Goal: Task Accomplishment & Management: Complete application form

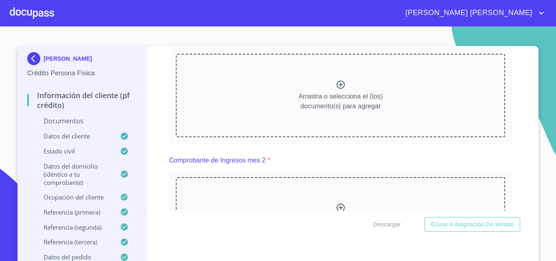
scroll to position [815, 0]
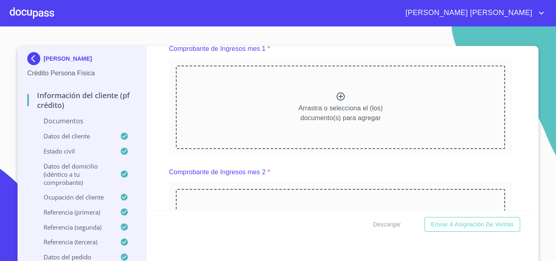
click at [337, 101] on icon at bounding box center [341, 96] width 8 height 8
click at [308, 51] on div "Comprobante de Ingresos mes 1 *" at bounding box center [340, 49] width 343 height 20
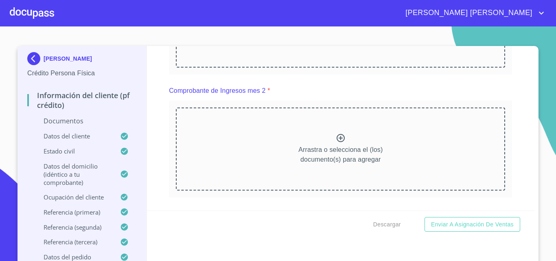
scroll to position [774, 0]
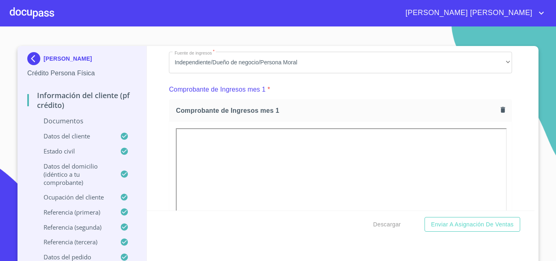
click at [514, 182] on div "Información del cliente (PF crédito) Documentos Documento de identificación.   …" at bounding box center [341, 128] width 388 height 165
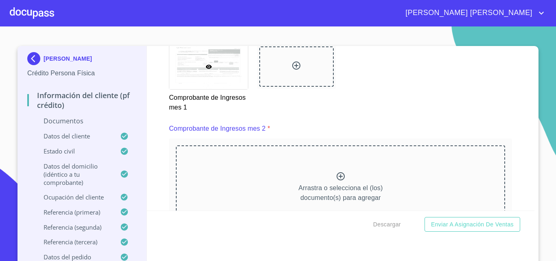
scroll to position [1100, 0]
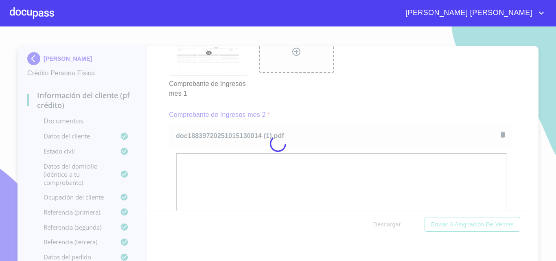
click at [516, 164] on div at bounding box center [278, 143] width 556 height 235
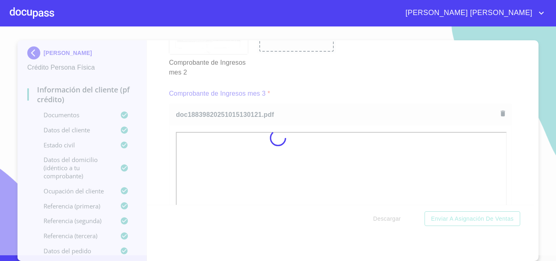
scroll to position [6, 0]
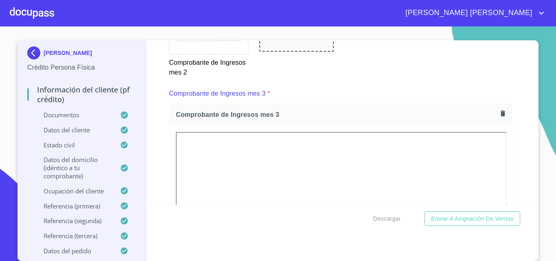
click at [506, 184] on div "Información del cliente (PF crédito) Documentos Documento de identificación.   …" at bounding box center [341, 122] width 388 height 165
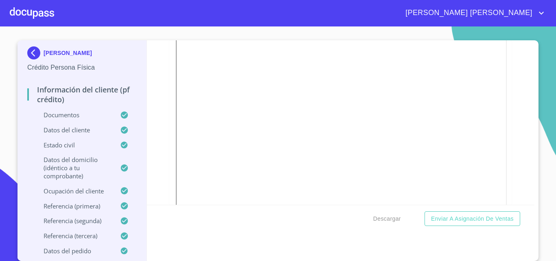
scroll to position [855, 0]
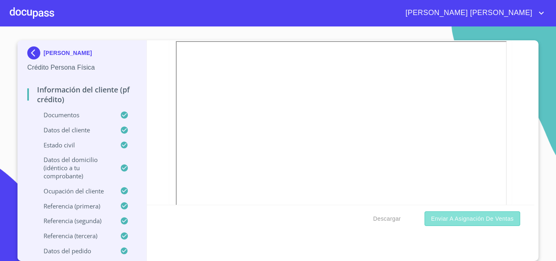
click at [477, 222] on span "Enviar a Asignación de Ventas" at bounding box center [472, 219] width 83 height 10
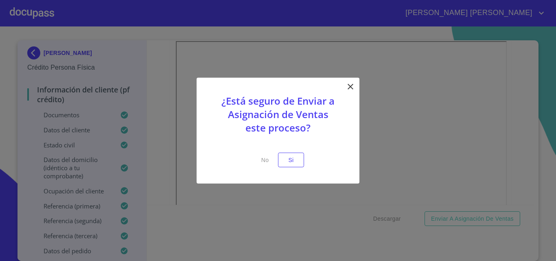
click at [353, 87] on icon at bounding box center [351, 86] width 10 height 10
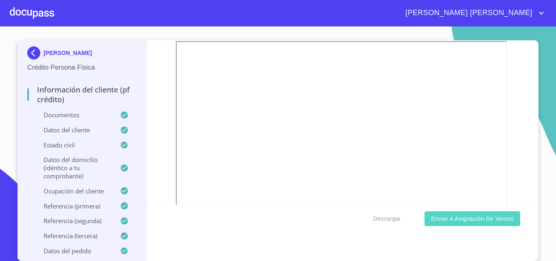
click at [467, 221] on span "Enviar a Asignación de Ventas" at bounding box center [472, 219] width 83 height 10
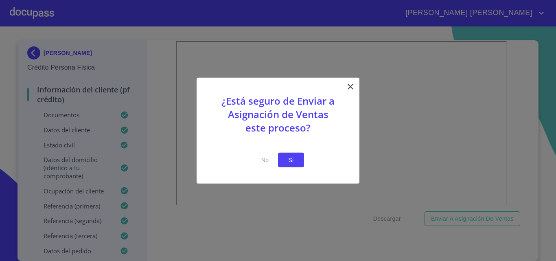
click at [284, 160] on button "Si" at bounding box center [291, 159] width 26 height 15
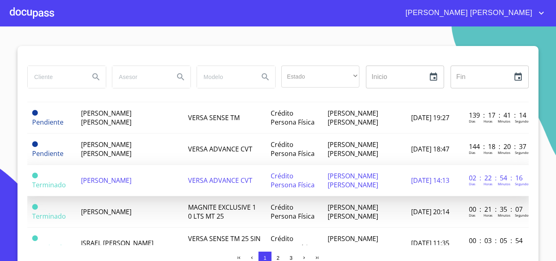
scroll to position [326, 0]
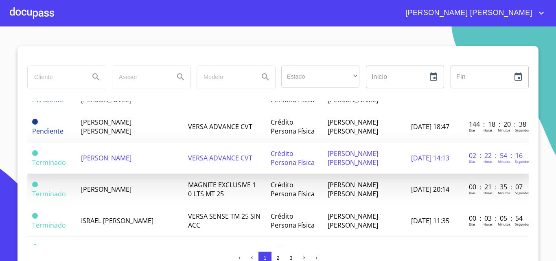
click at [132, 157] on span "[PERSON_NAME]" at bounding box center [106, 158] width 51 height 9
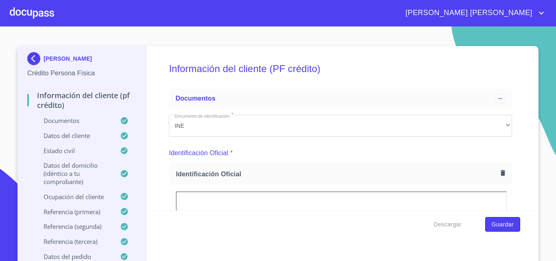
click at [501, 226] on span "Guardar" at bounding box center [503, 225] width 22 height 10
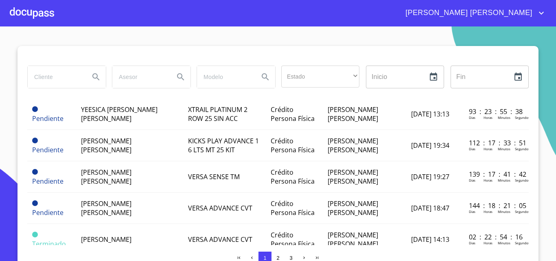
scroll to position [326, 0]
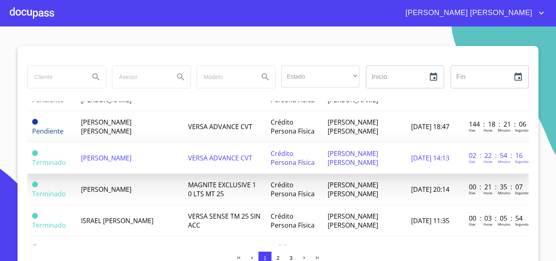
click at [131, 161] on td "[PERSON_NAME]" at bounding box center [129, 158] width 107 height 31
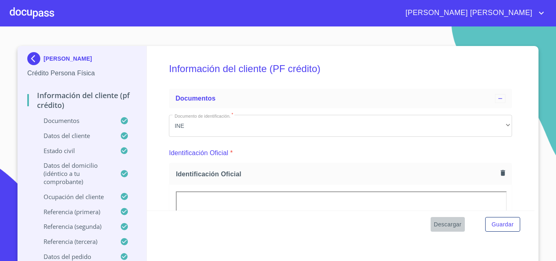
click at [444, 225] on span "Descargar" at bounding box center [448, 225] width 28 height 10
click at [28, 59] on img at bounding box center [35, 58] width 16 height 13
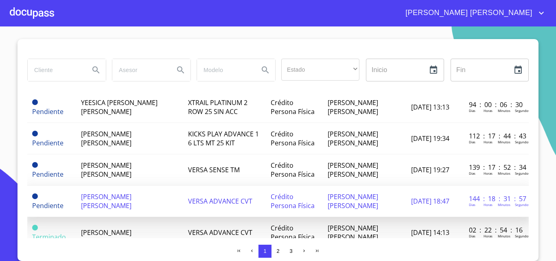
scroll to position [285, 0]
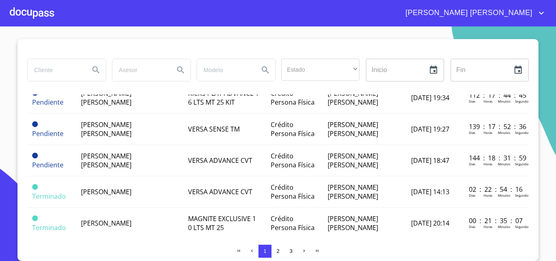
click at [23, 8] on div at bounding box center [32, 13] width 44 height 26
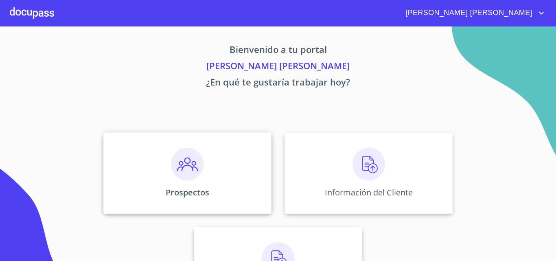
click at [190, 175] on img at bounding box center [187, 164] width 33 height 33
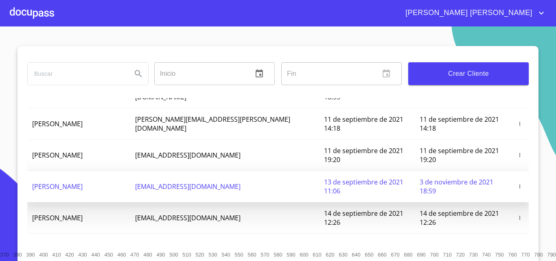
scroll to position [115, 0]
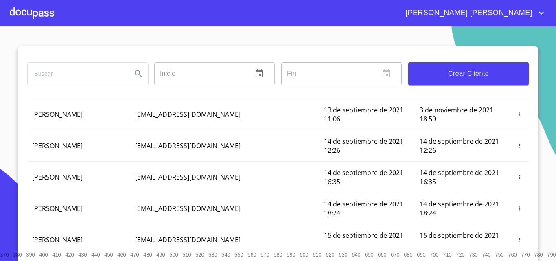
click at [90, 76] on input "search" at bounding box center [77, 74] width 98 height 22
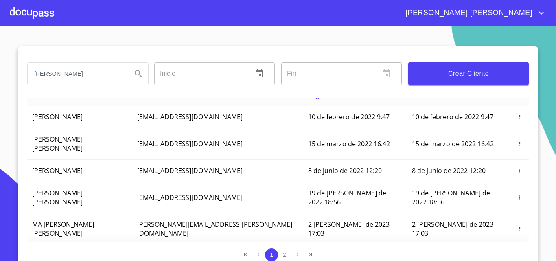
scroll to position [0, 0]
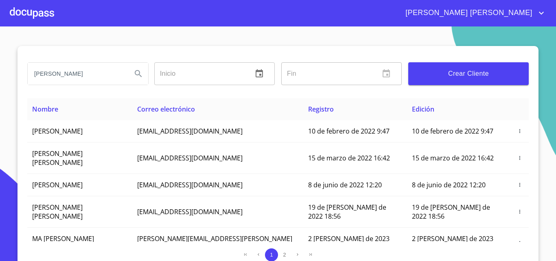
click at [101, 75] on input "[PERSON_NAME]" at bounding box center [77, 74] width 98 height 22
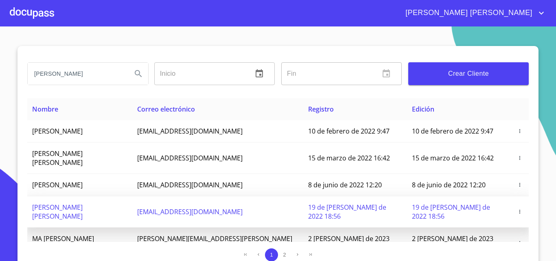
type input "[PERSON_NAME]"
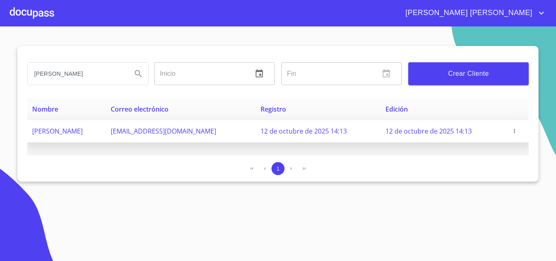
click at [515, 133] on icon "button" at bounding box center [514, 131] width 1 height 4
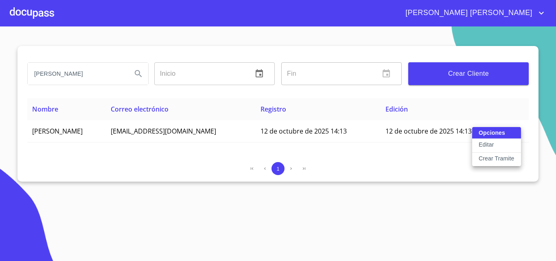
click at [501, 140] on button "Editar" at bounding box center [497, 146] width 49 height 14
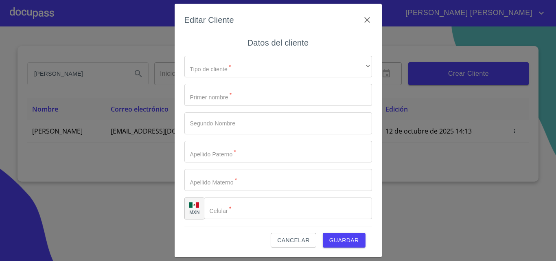
type input "[PERSON_NAME]"
type input "[PHONE_NUMBER]"
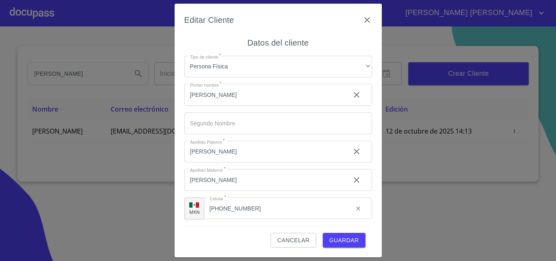
click at [332, 241] on span "Guardar" at bounding box center [345, 240] width 30 height 10
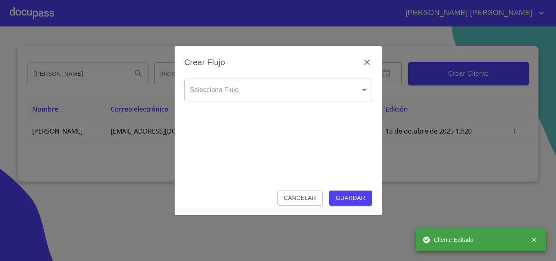
drag, startPoint x: 268, startPoint y: 69, endPoint x: 265, endPoint y: 86, distance: 17.7
click at [268, 79] on div "Crear Flujo Selecciona Flujo ​ Selecciona Flujo Cancelar Guardar" at bounding box center [278, 130] width 207 height 169
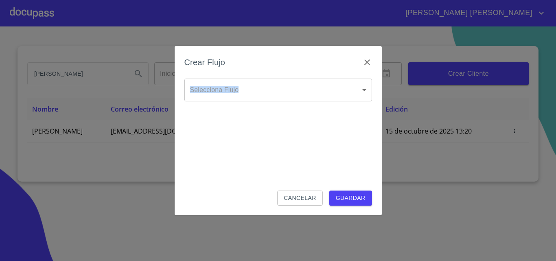
click at [265, 89] on body "[PERSON_NAME] [PERSON_NAME] [PERSON_NAME] Inicio ​ Fin ​ Crear Cliente Nombre C…" at bounding box center [278, 130] width 556 height 261
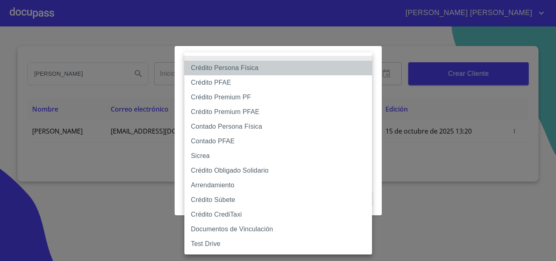
click at [259, 68] on li "Crédito Persona Física" at bounding box center [279, 68] width 188 height 15
type input "6009fb3c7d1714eb8809aa97"
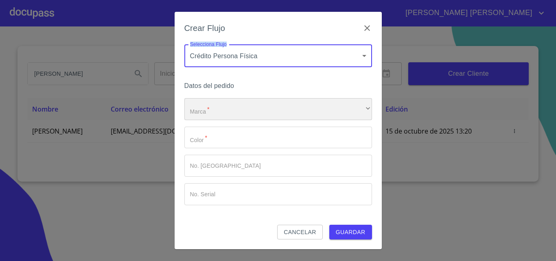
click at [256, 105] on div "​" at bounding box center [279, 109] width 188 height 22
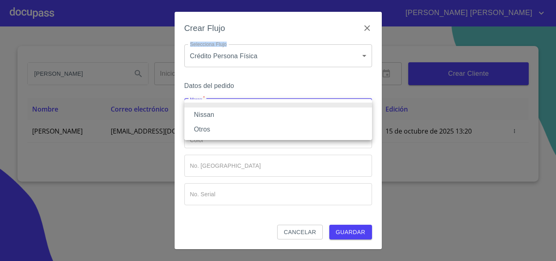
click at [254, 115] on li "Nissan" at bounding box center [279, 115] width 188 height 15
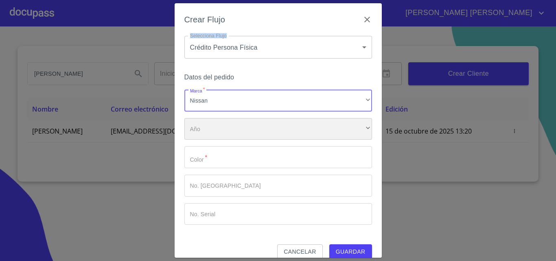
click at [252, 131] on div "​" at bounding box center [279, 129] width 188 height 22
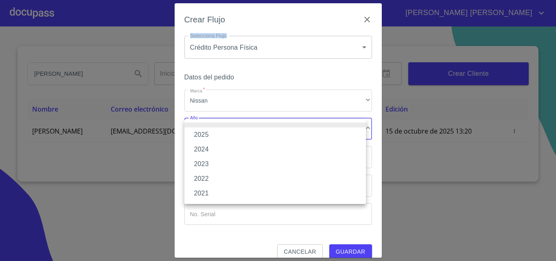
click at [246, 136] on li "2025" at bounding box center [276, 134] width 182 height 15
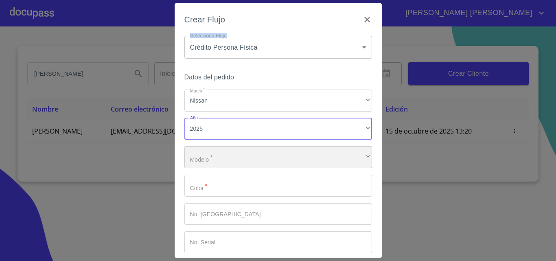
click at [231, 157] on div "​" at bounding box center [279, 157] width 188 height 22
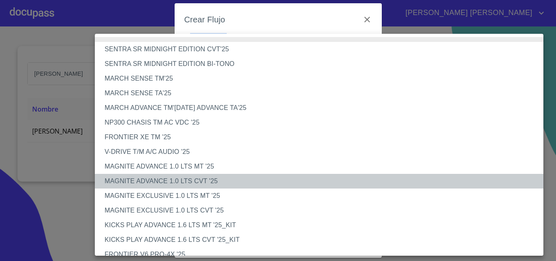
click at [180, 181] on li "MAGNITE ADVANCE 1.0 LTS CVT '25" at bounding box center [322, 181] width 455 height 15
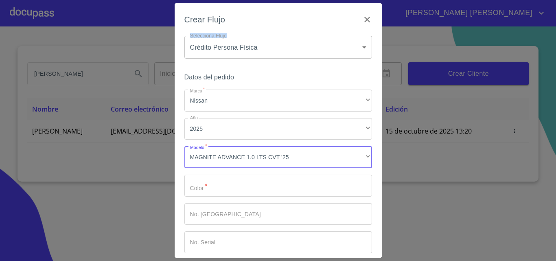
click at [231, 189] on input "Marca   *" at bounding box center [279, 186] width 188 height 22
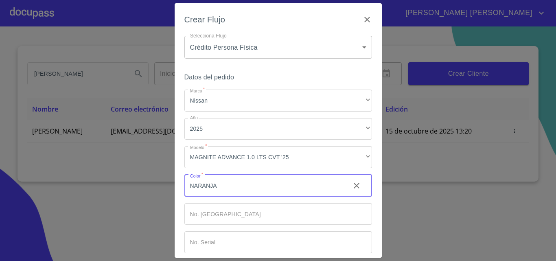
scroll to position [40, 0]
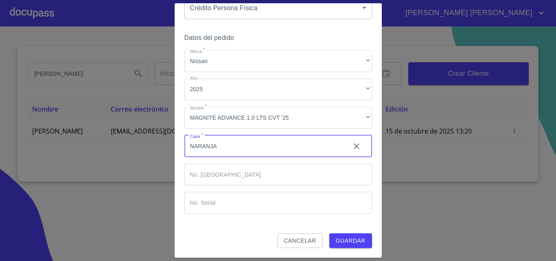
type input "NARANJA"
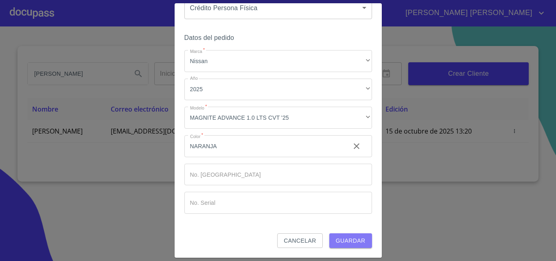
click at [345, 242] on span "Guardar" at bounding box center [351, 241] width 30 height 10
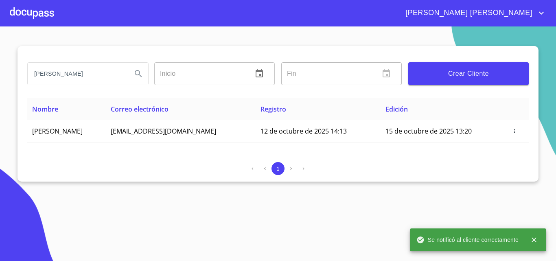
click at [33, 16] on div at bounding box center [32, 13] width 44 height 26
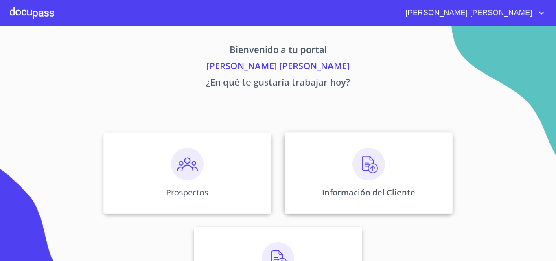
click at [372, 170] on img at bounding box center [369, 164] width 33 height 33
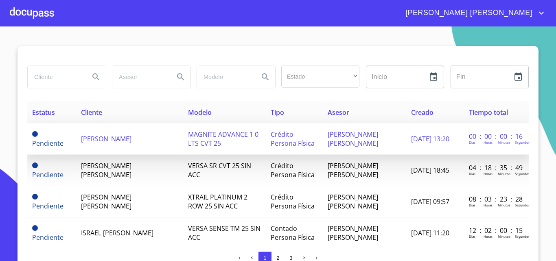
click at [129, 139] on td "[PERSON_NAME]" at bounding box center [129, 138] width 107 height 31
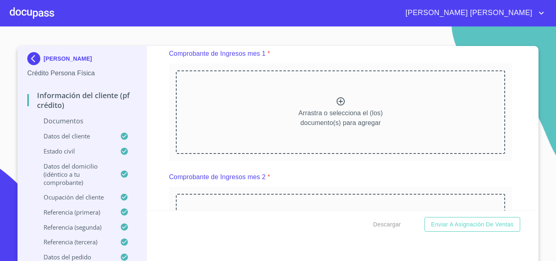
scroll to position [774, 0]
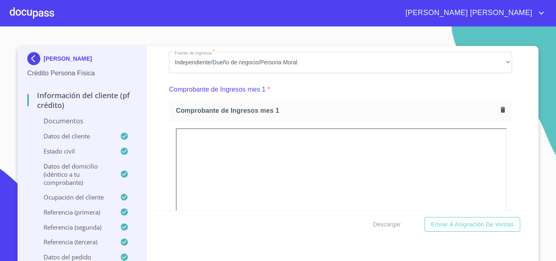
click at [514, 191] on div "Información del cliente (PF crédito) Documentos Documento de identificación.   …" at bounding box center [341, 128] width 388 height 165
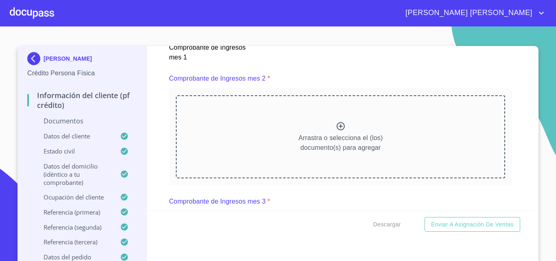
scroll to position [1141, 0]
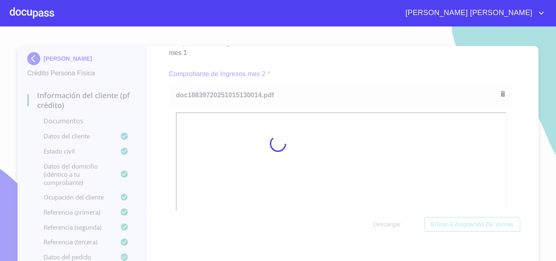
click at [516, 163] on div at bounding box center [278, 143] width 556 height 235
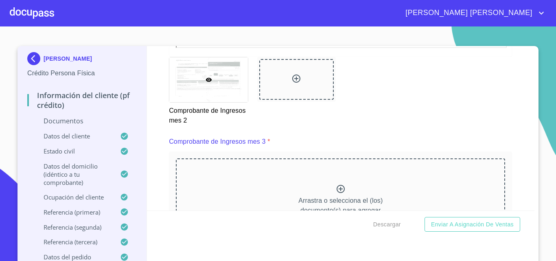
scroll to position [1426, 0]
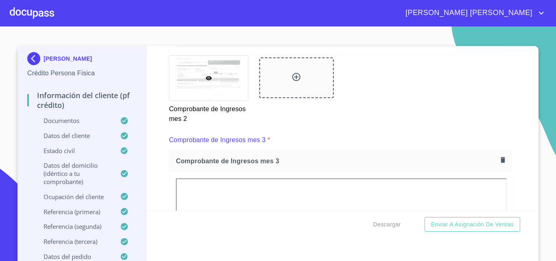
click at [509, 165] on div "Información del cliente (PF crédito) Documentos Documento de identificación.   …" at bounding box center [341, 128] width 388 height 165
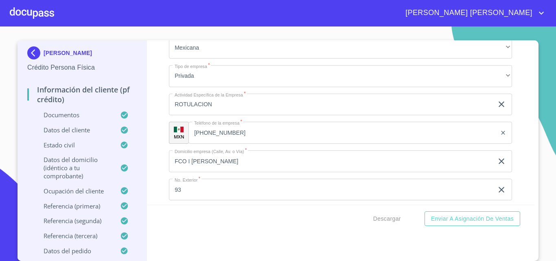
scroll to position [3585, 0]
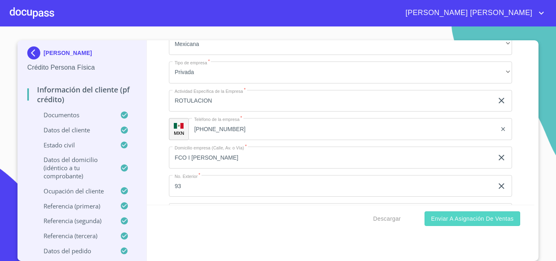
click at [472, 223] on span "Enviar a Asignación de Ventas" at bounding box center [472, 219] width 83 height 10
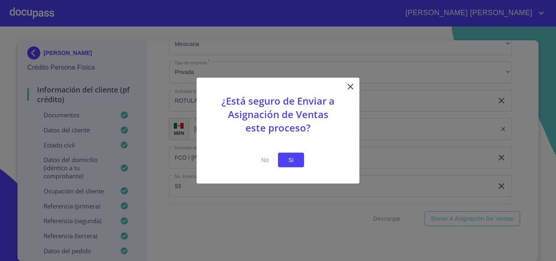
click at [286, 158] on span "Si" at bounding box center [291, 160] width 13 height 10
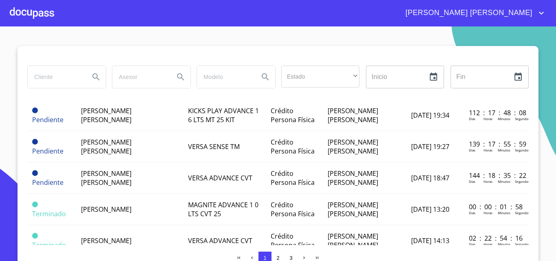
scroll to position [285, 0]
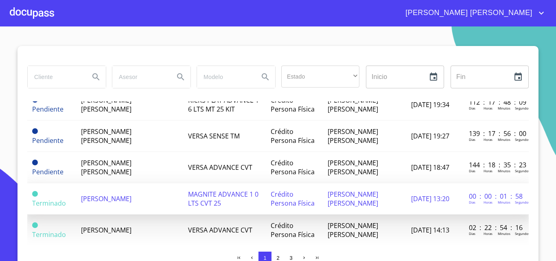
click at [129, 203] on td "[PERSON_NAME]" at bounding box center [129, 198] width 107 height 31
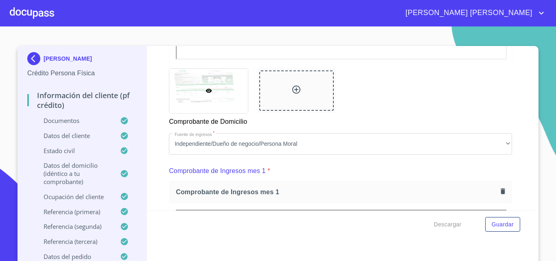
scroll to position [855, 0]
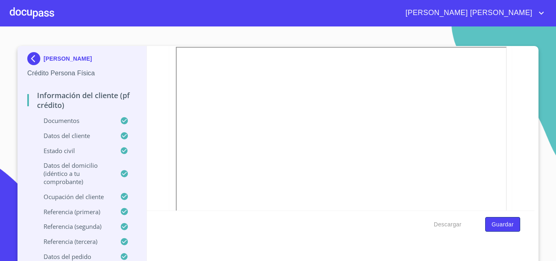
click at [496, 225] on span "Guardar" at bounding box center [503, 225] width 22 height 10
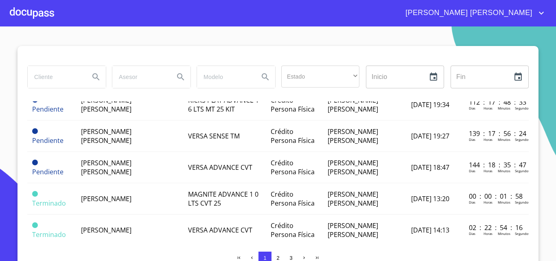
scroll to position [407, 0]
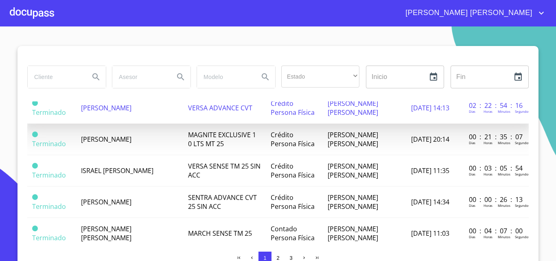
click at [114, 110] on td "[PERSON_NAME]" at bounding box center [129, 107] width 107 height 31
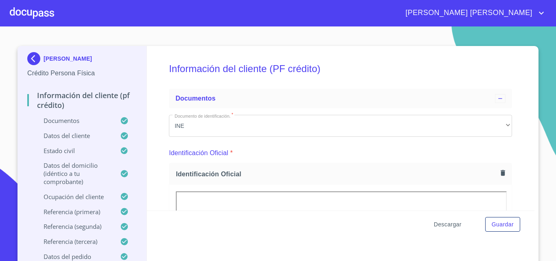
click at [455, 227] on span "Descargar" at bounding box center [448, 225] width 28 height 10
